Goal: Task Accomplishment & Management: Complete application form

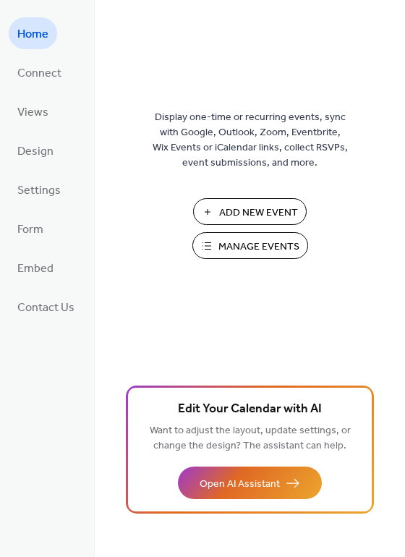
click at [252, 248] on span "Manage Events" at bounding box center [259, 247] width 81 height 15
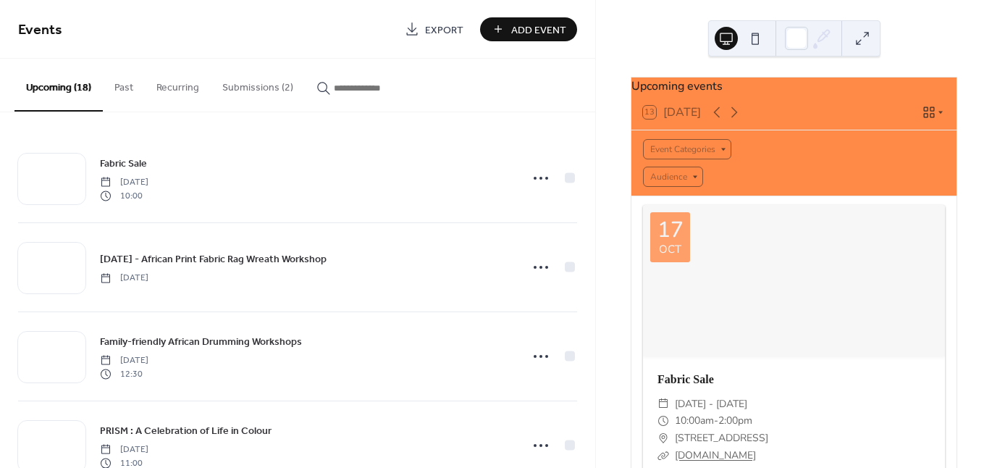
click at [242, 88] on button "Submissions (2)" at bounding box center [258, 84] width 94 height 51
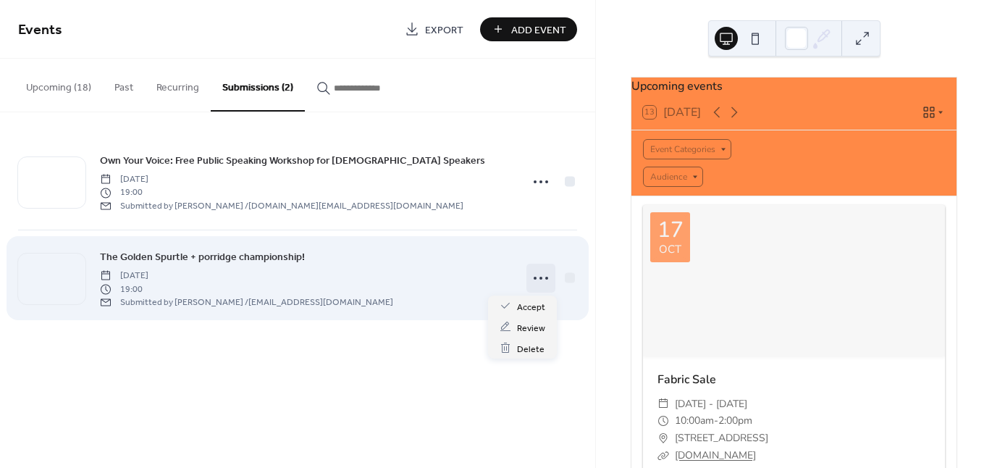
click at [531, 277] on icon at bounding box center [540, 277] width 23 height 23
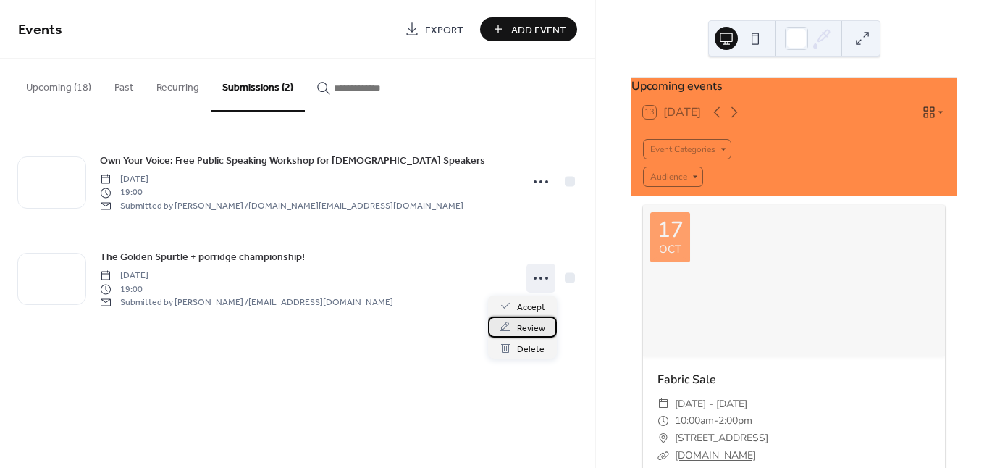
click at [520, 326] on span "Review" at bounding box center [531, 327] width 28 height 15
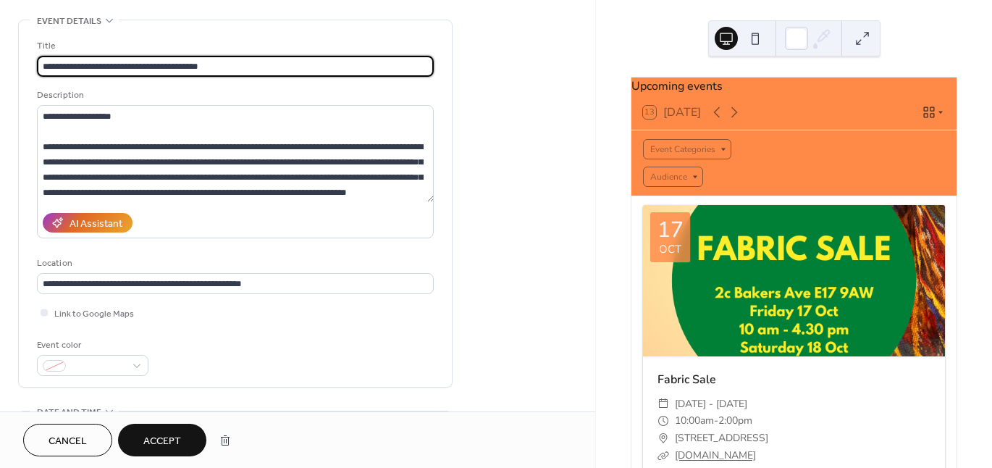
scroll to position [153, 0]
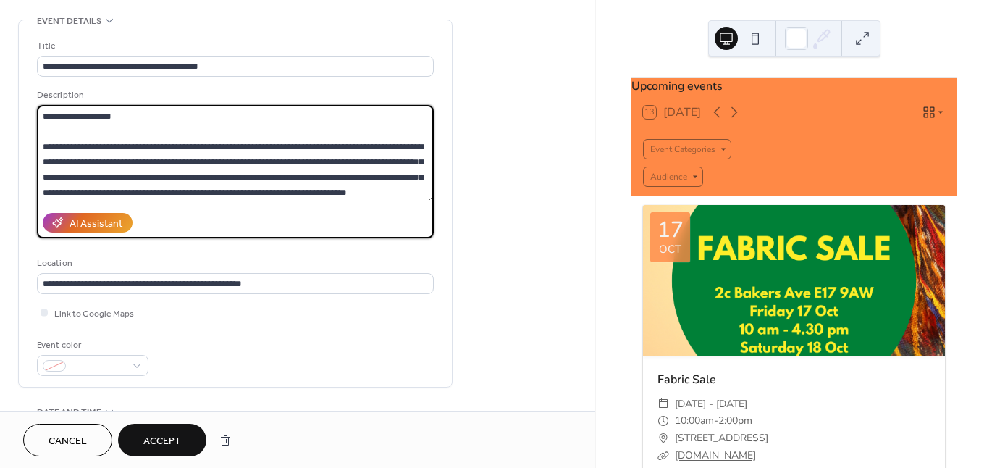
click at [250, 182] on textarea "**********" at bounding box center [235, 153] width 397 height 97
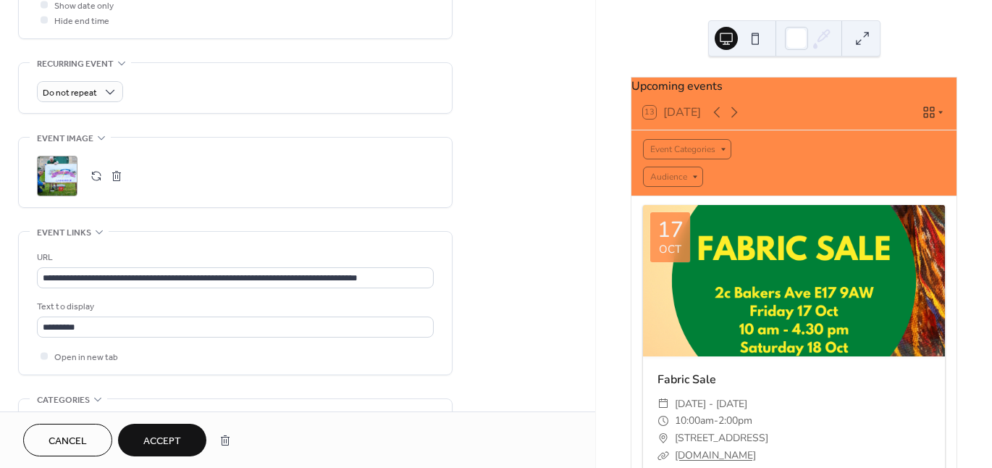
scroll to position [679, 0]
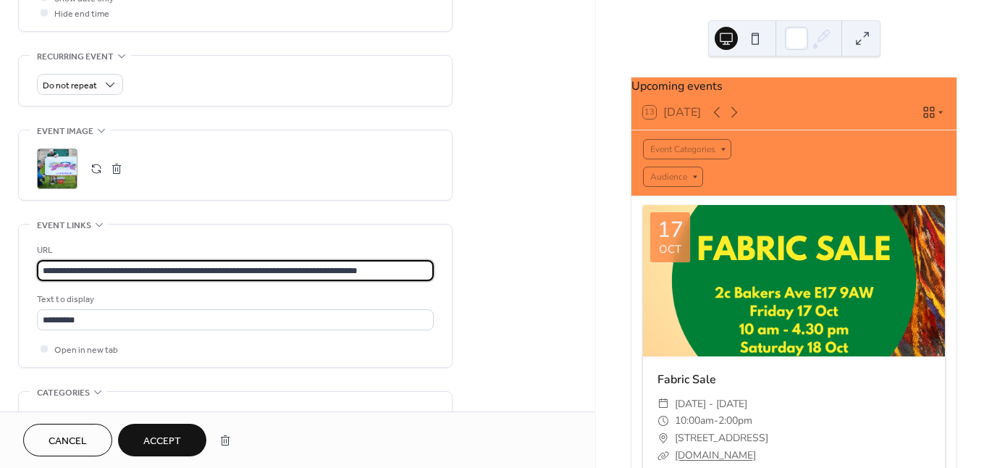
click at [184, 267] on input "**********" at bounding box center [235, 270] width 397 height 21
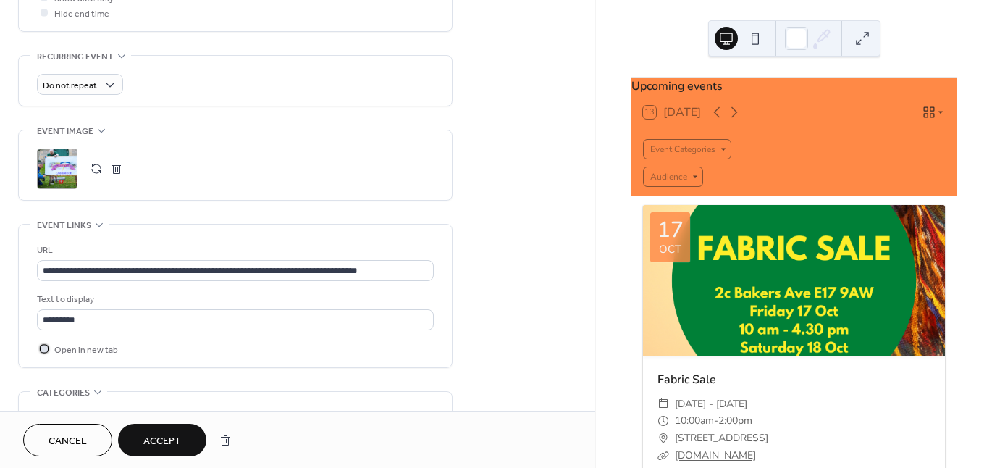
click at [81, 353] on span "Open in new tab" at bounding box center [86, 349] width 64 height 15
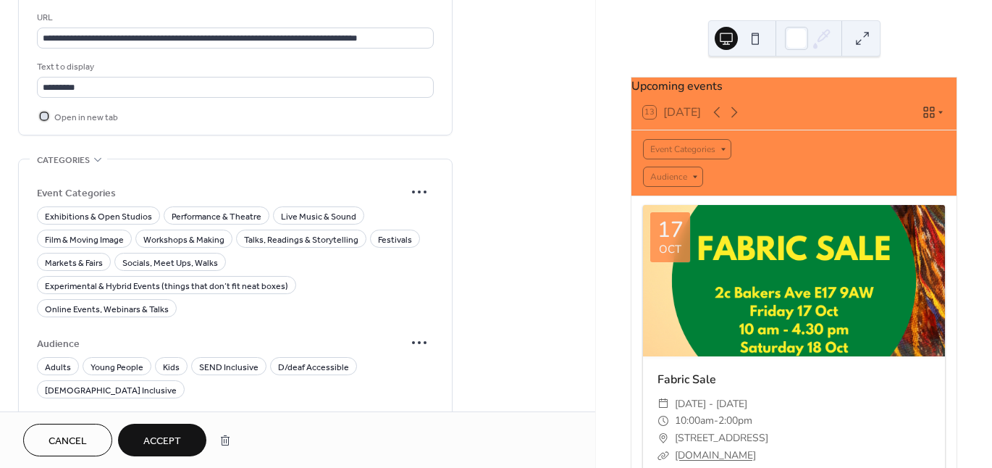
scroll to position [912, 0]
click at [41, 115] on div at bounding box center [44, 114] width 7 height 7
click at [96, 233] on span "Film & Moving Image" at bounding box center [84, 239] width 79 height 15
click at [284, 233] on span "Talks, Readings & Storytelling" at bounding box center [301, 239] width 114 height 15
click at [51, 359] on span "Adults" at bounding box center [58, 366] width 26 height 15
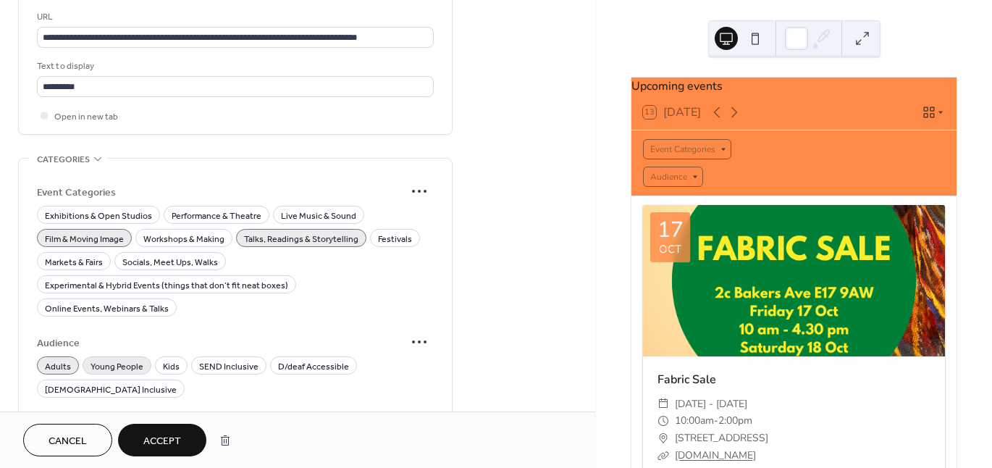
click at [119, 359] on span "Young People" at bounding box center [116, 366] width 53 height 15
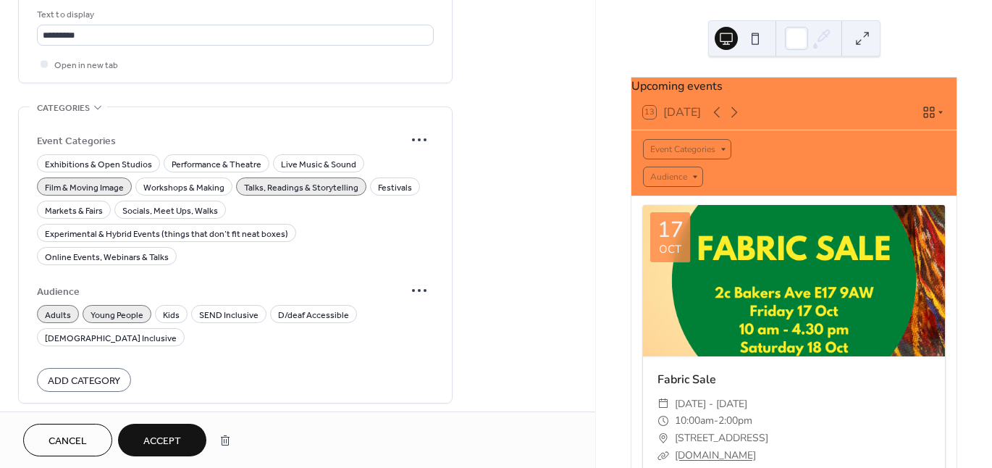
scroll to position [975, 0]
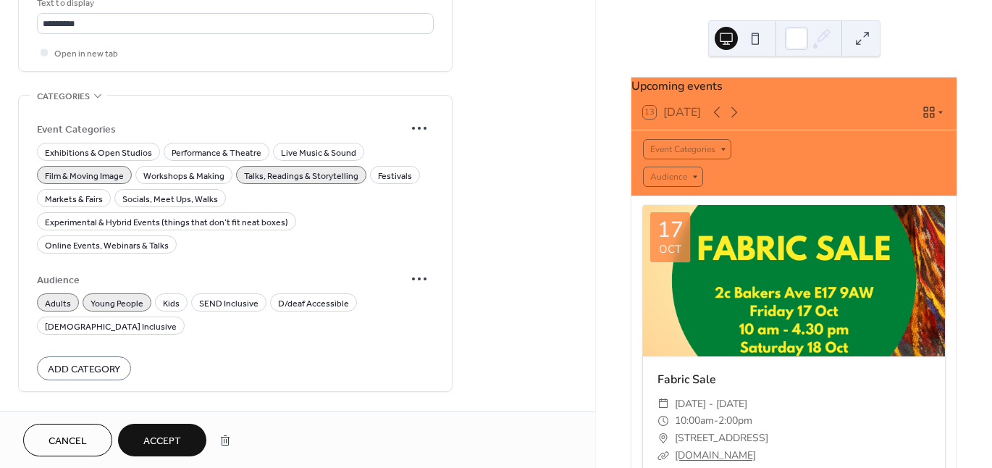
click at [180, 439] on span "Accept" at bounding box center [162, 441] width 38 height 15
